Goal: Information Seeking & Learning: Learn about a topic

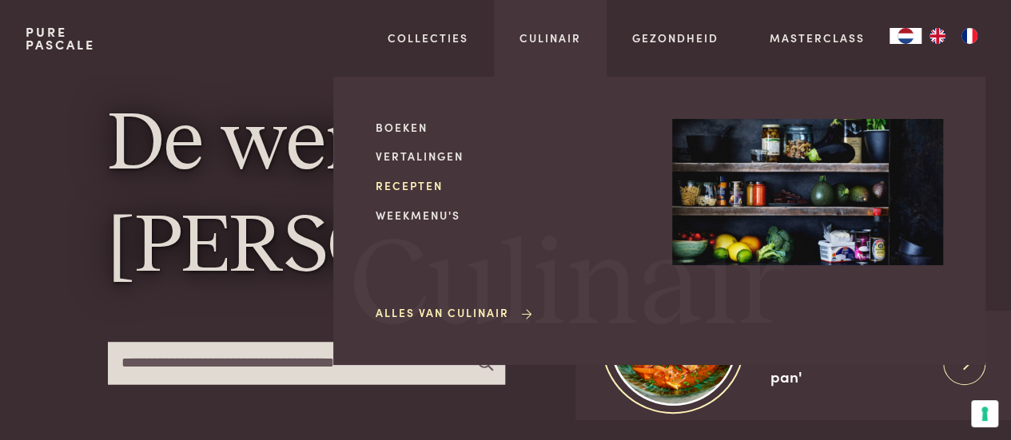
click at [396, 185] on link "Recepten" at bounding box center [511, 185] width 271 height 17
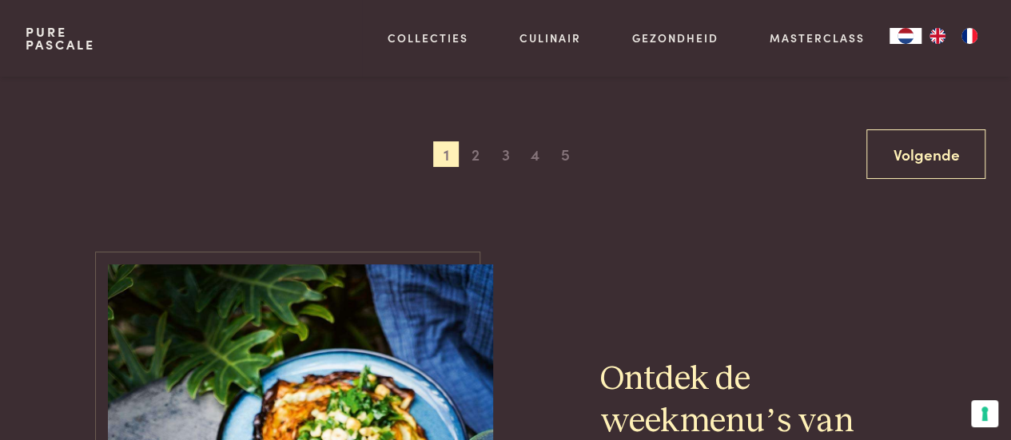
scroll to position [3117, 0]
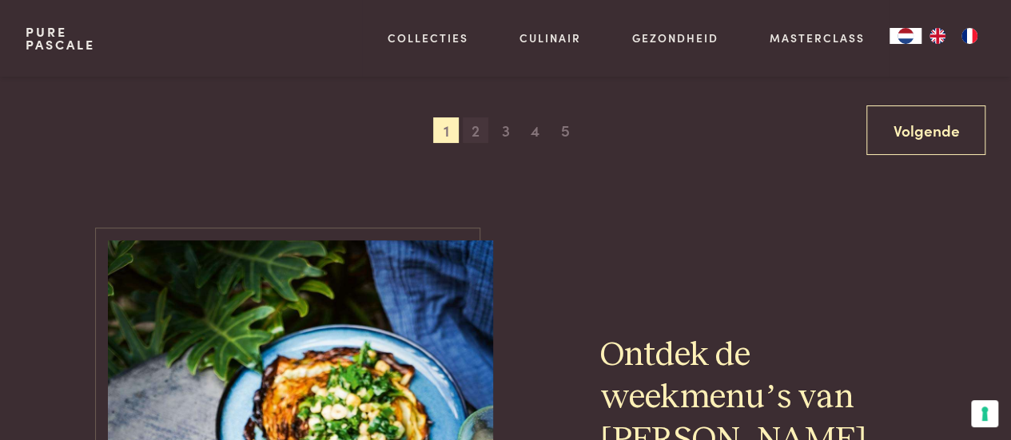
click at [478, 135] on span "2" at bounding box center [476, 130] width 26 height 26
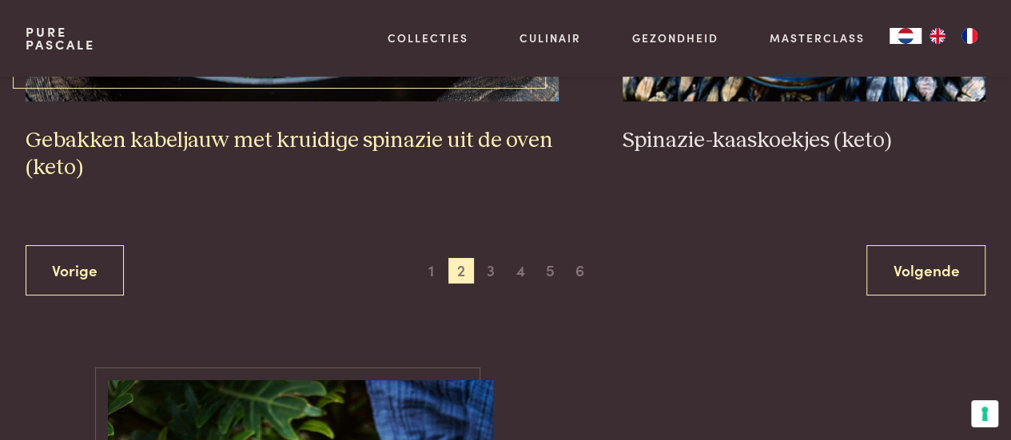
scroll to position [3164, 0]
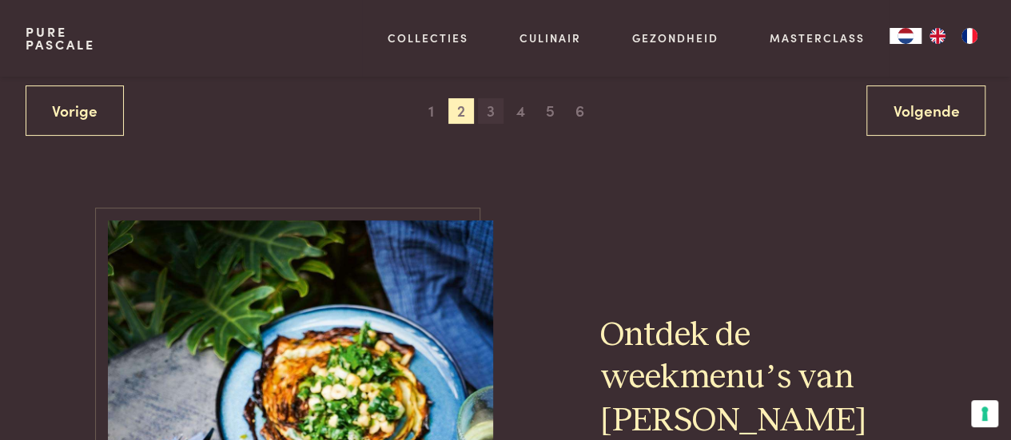
click at [486, 119] on span "3" at bounding box center [491, 111] width 26 height 26
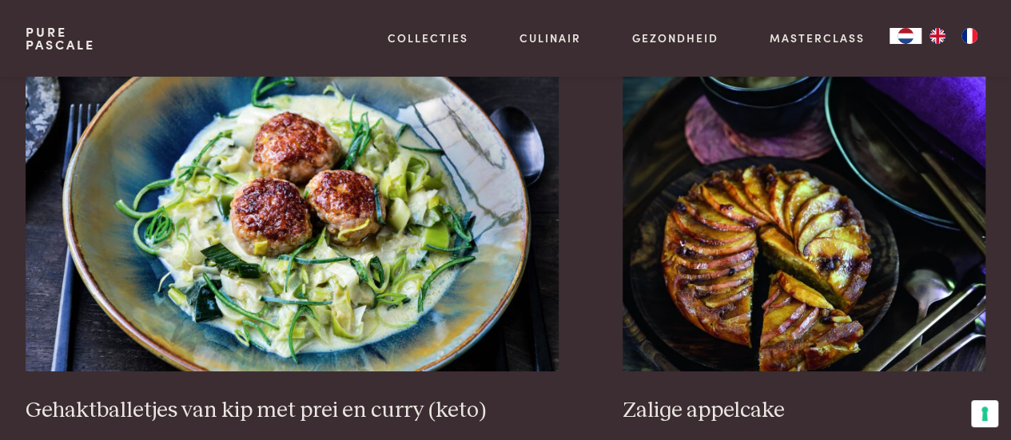
scroll to position [3084, 0]
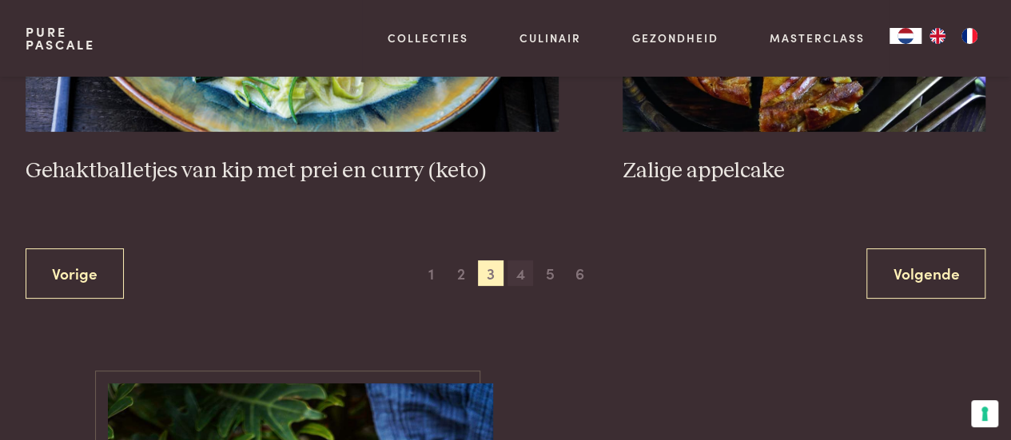
click at [520, 261] on span "4" at bounding box center [521, 274] width 26 height 26
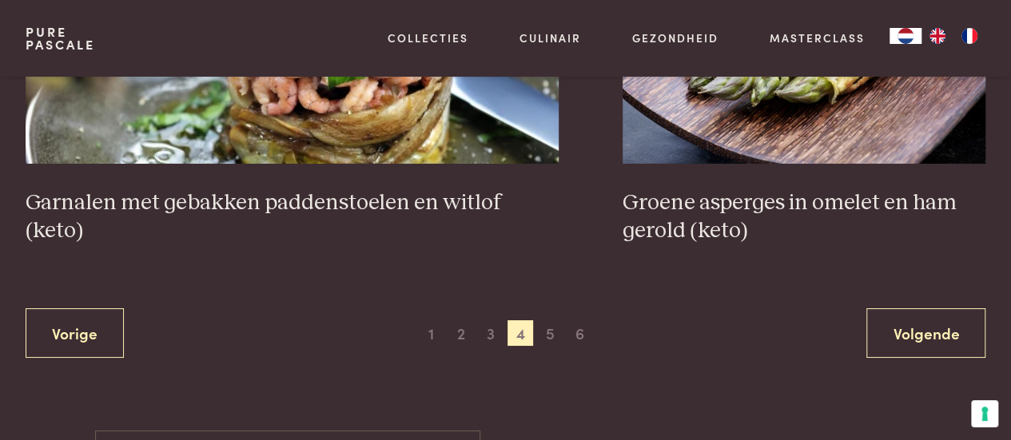
scroll to position [3091, 0]
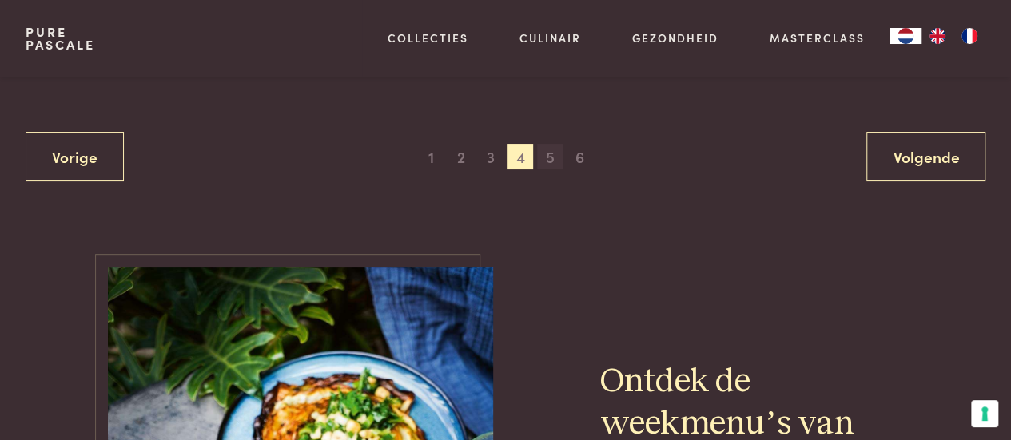
click at [553, 165] on span "5" at bounding box center [550, 157] width 26 height 26
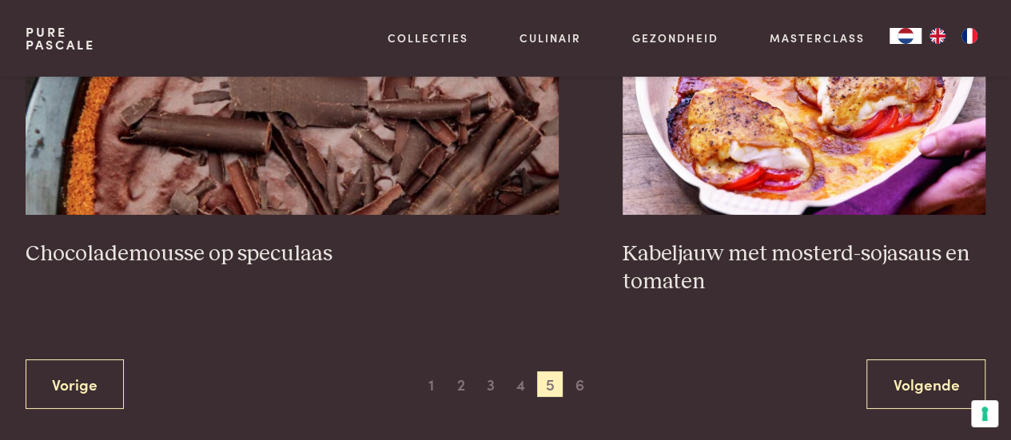
scroll to position [2924, 0]
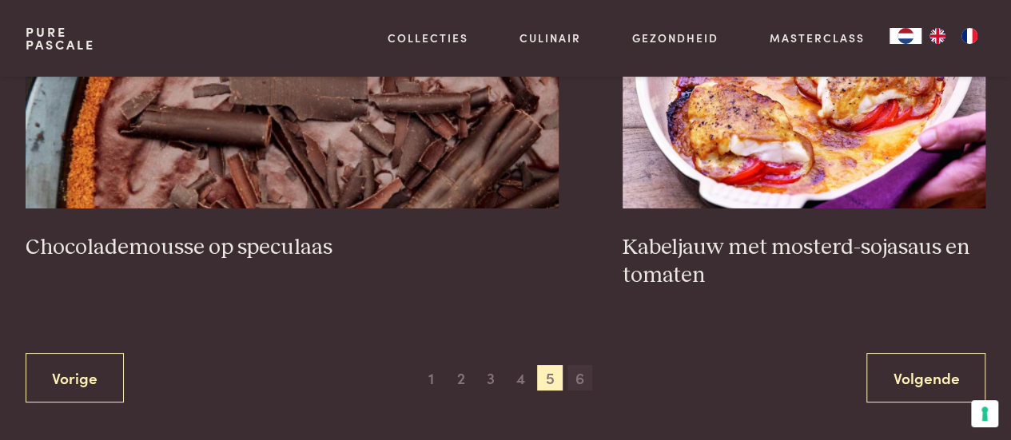
click at [568, 378] on span "6" at bounding box center [580, 378] width 26 height 26
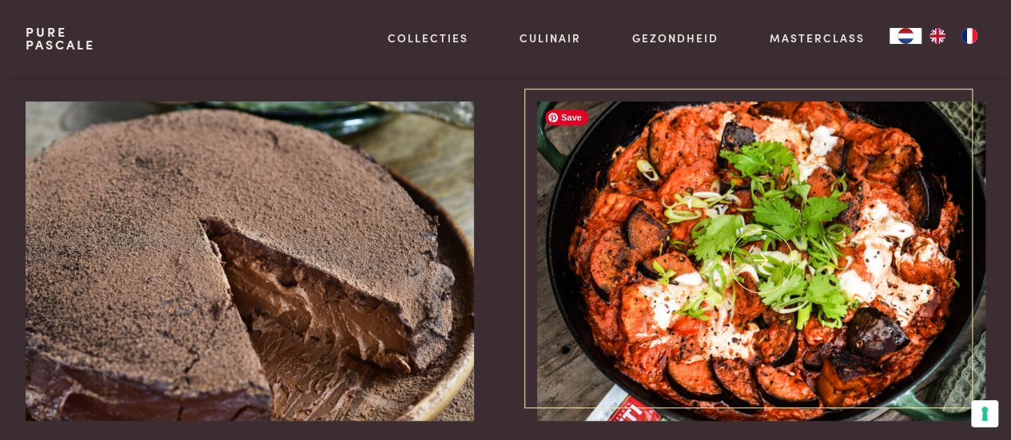
scroll to position [527, 0]
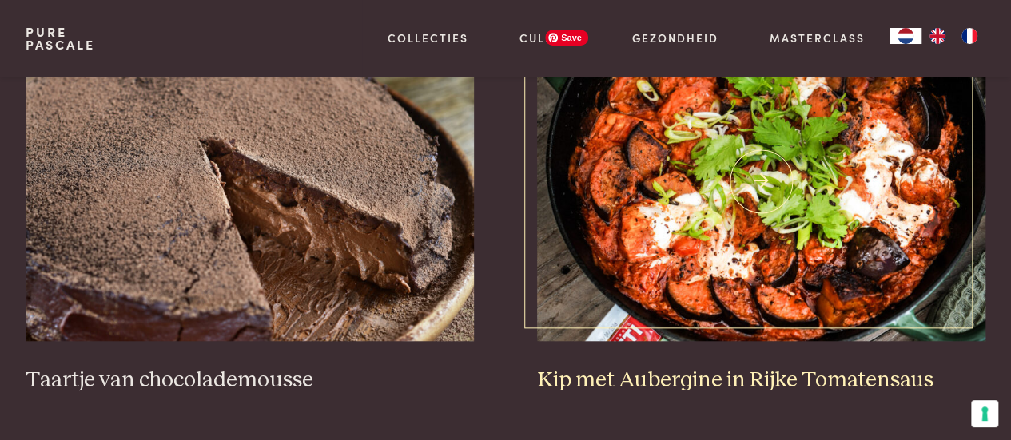
click at [739, 277] on img at bounding box center [761, 182] width 448 height 320
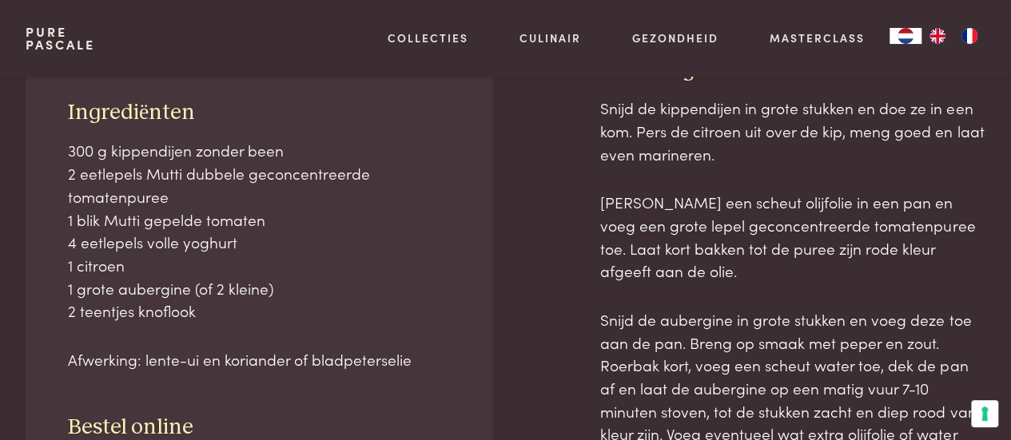
scroll to position [639, 0]
